Goal: Information Seeking & Learning: Learn about a topic

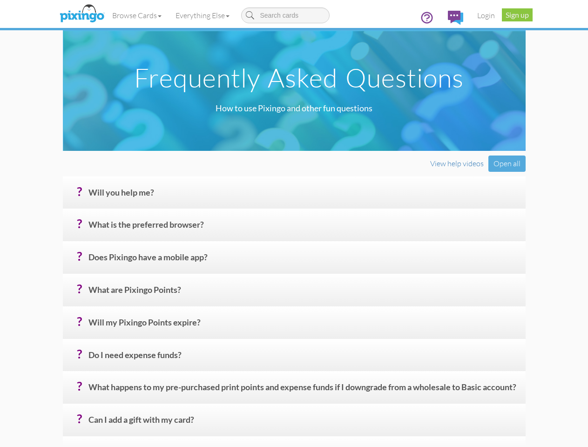
click at [294, 204] on h4 "? Will you help me?" at bounding box center [303, 196] width 430 height 16
click at [105, 15] on link "Browse Cards" at bounding box center [136, 15] width 63 height 23
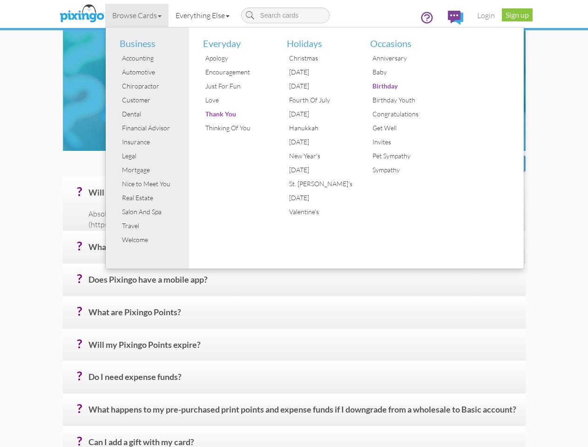
click at [169, 15] on link "Everything Else" at bounding box center [203, 15] width 68 height 23
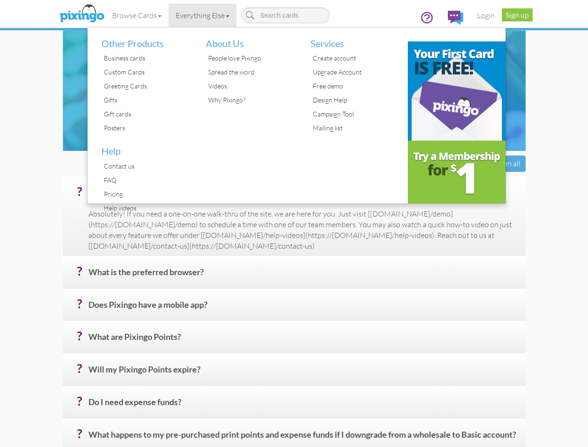
click at [526, 172] on div "Open all" at bounding box center [507, 164] width 37 height 16
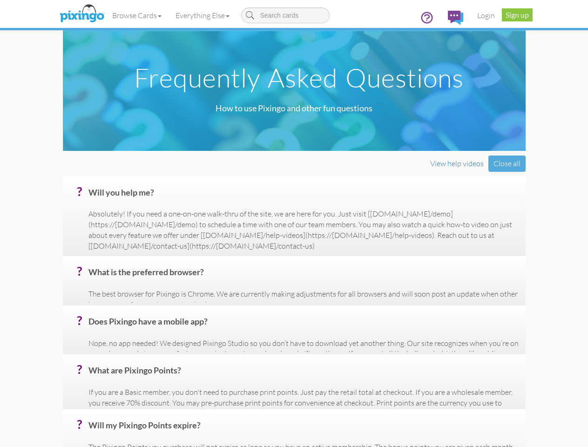
click at [303, 204] on h4 "? Will you help me?" at bounding box center [303, 196] width 430 height 16
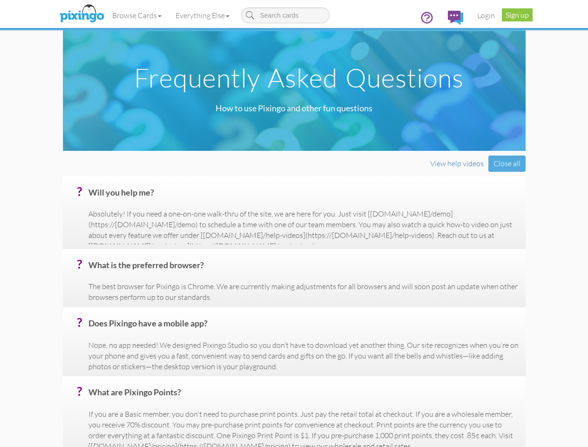
click at [303, 251] on p "Absolutely! If you need a one-on-one walk-thru of the site, we are here for you…" at bounding box center [303, 230] width 430 height 42
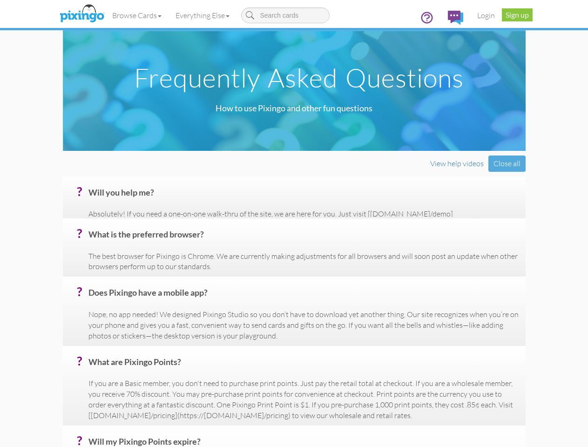
click at [303, 272] on p "The best browser for Pixingo is Chrome. We are currently making adjustments for…" at bounding box center [303, 261] width 430 height 21
click at [303, 305] on h4 "? Does Pixingo have a mobile app?" at bounding box center [303, 296] width 430 height 16
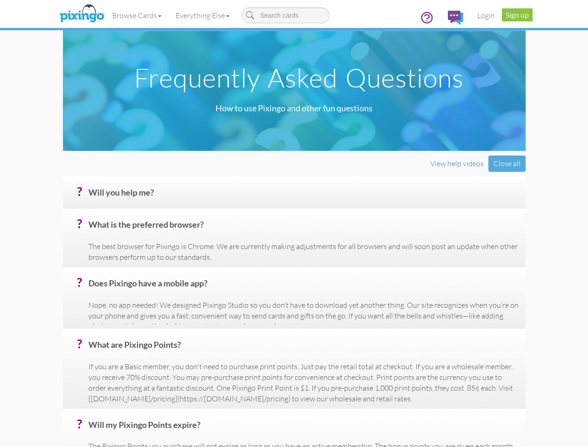
click at [303, 329] on div "? Does Pixingo have a mobile app? Nope, no app needed! We designed Pixingo Stud…" at bounding box center [294, 297] width 463 height 61
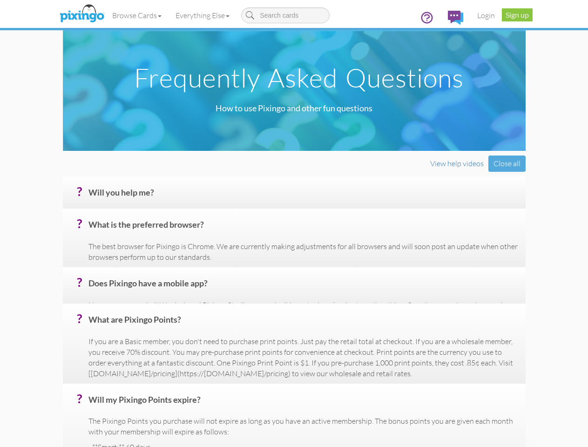
click at [303, 379] on p "If you are a Basic member, you don't need to purchase print points. Just pay th…" at bounding box center [303, 357] width 430 height 42
